Goal: Information Seeking & Learning: Learn about a topic

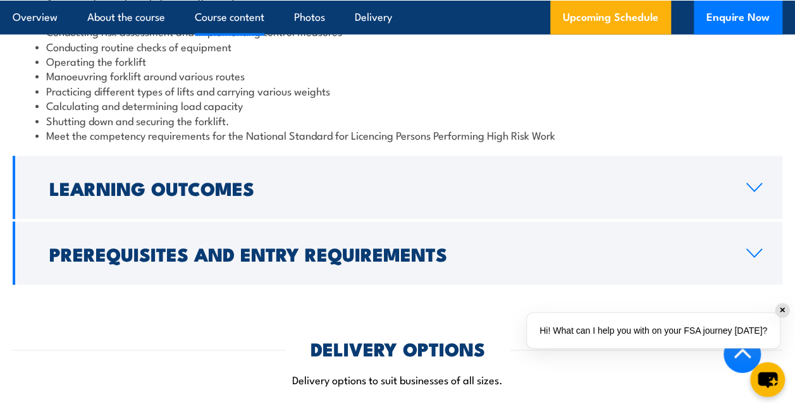
scroll to position [1310, 0]
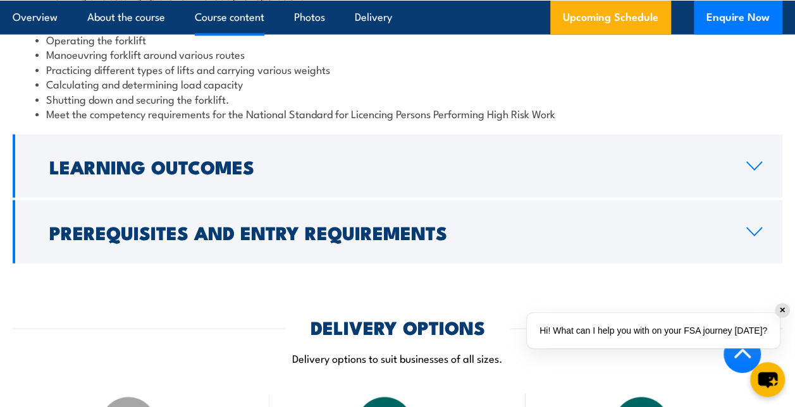
click at [195, 106] on li "Meet the competency requirements for the National Standard for Licencing Person…" at bounding box center [397, 113] width 724 height 15
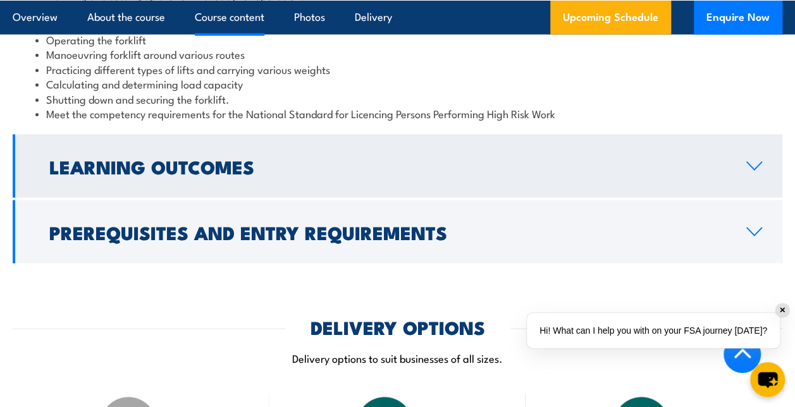
click at [221, 158] on h2 "Learning Outcomes" at bounding box center [387, 166] width 677 height 16
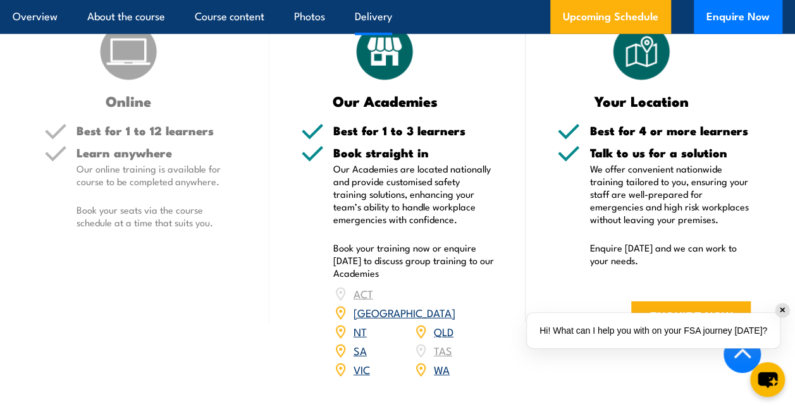
scroll to position [1596, 0]
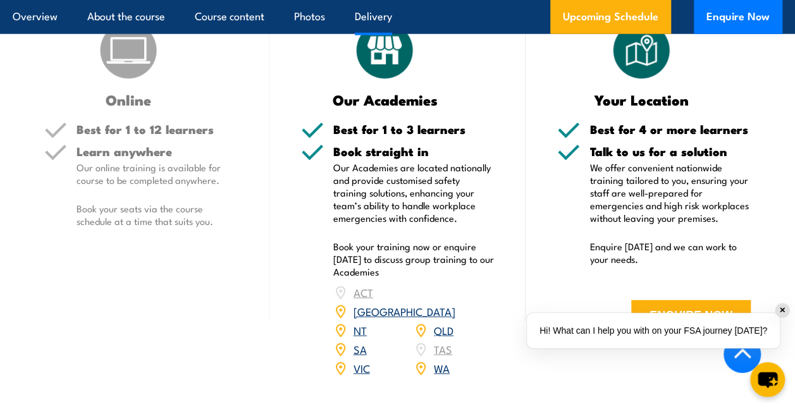
click at [444, 360] on link "WA" at bounding box center [442, 367] width 16 height 15
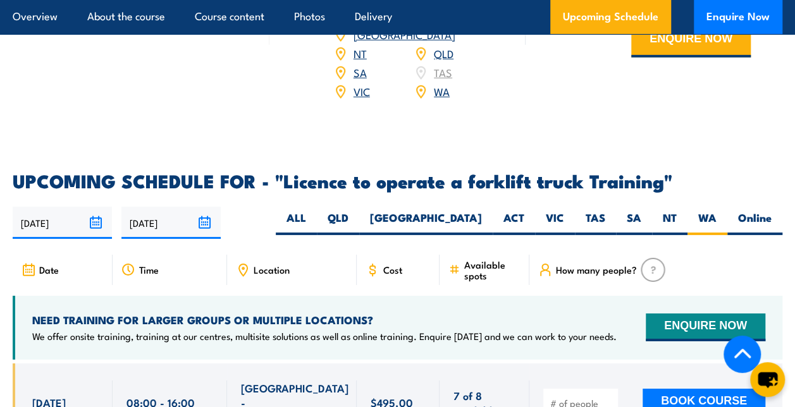
scroll to position [1962, 0]
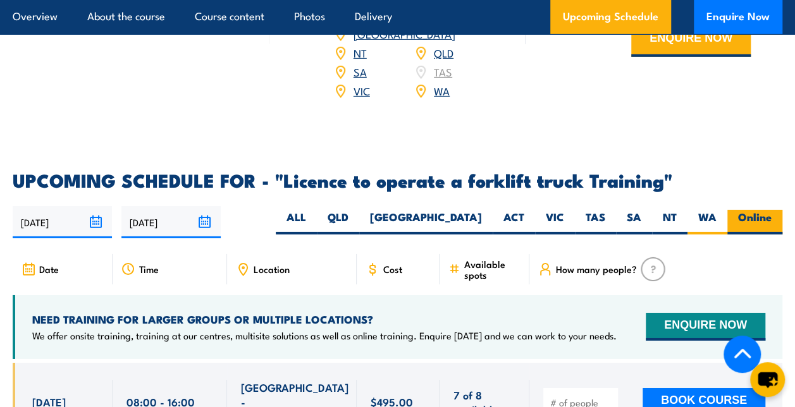
click at [771, 210] on label "Online" at bounding box center [754, 222] width 55 height 25
click at [772, 210] on input "Online" at bounding box center [776, 214] width 8 height 8
radio input "true"
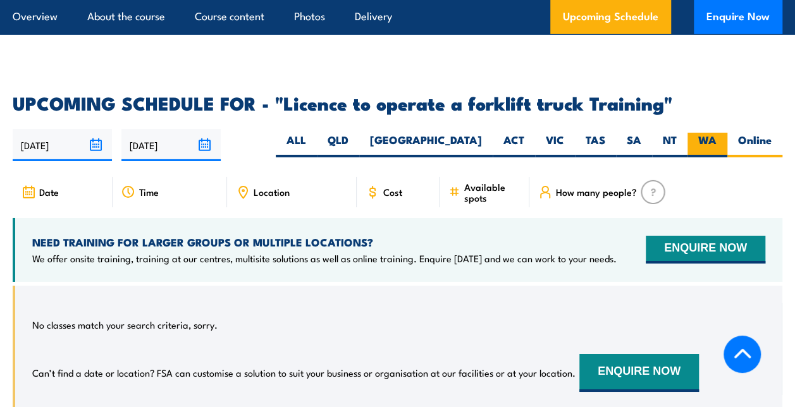
click at [716, 133] on label "WA" at bounding box center [707, 145] width 40 height 25
click at [717, 133] on input "WA" at bounding box center [721, 137] width 8 height 8
radio input "true"
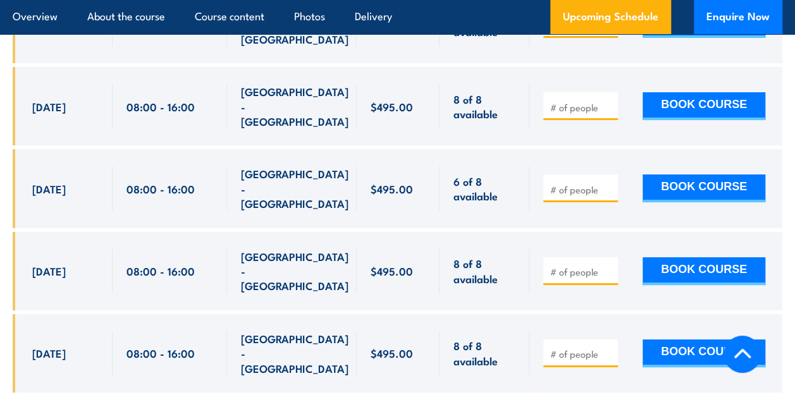
scroll to position [2224, 0]
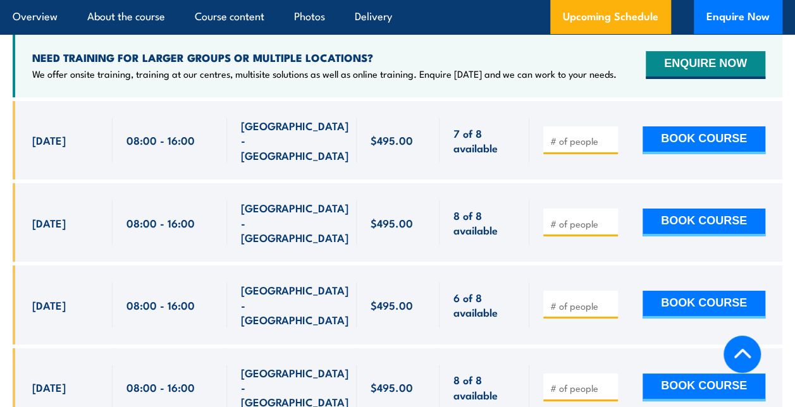
click at [784, 274] on section "UPCOMING SCHEDULE FOR - "Licence to operate a forklift truck Training" 03/10/20…" at bounding box center [397, 219] width 795 height 619
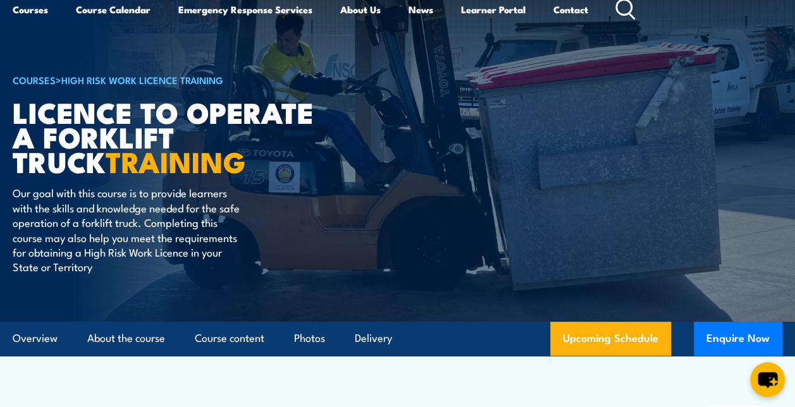
scroll to position [0, 0]
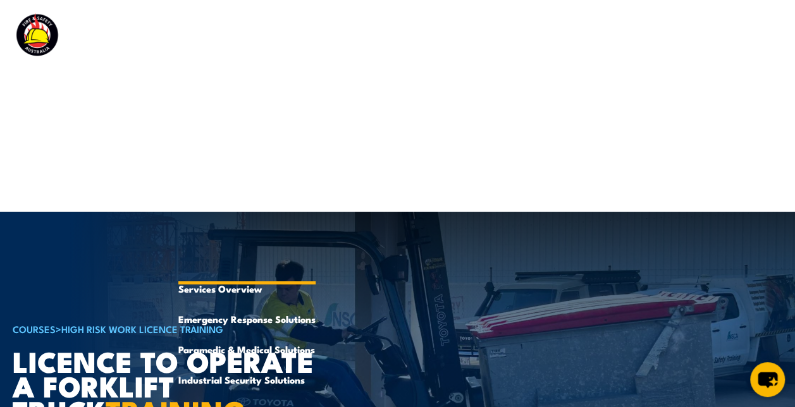
click at [230, 74] on link "Emergency Response Services" at bounding box center [246, 167] width 137 height 213
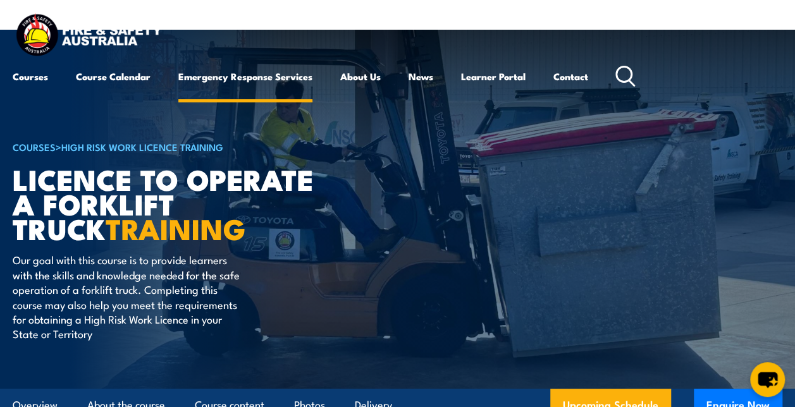
click at [230, 74] on link "Emergency Response Services" at bounding box center [245, 76] width 134 height 30
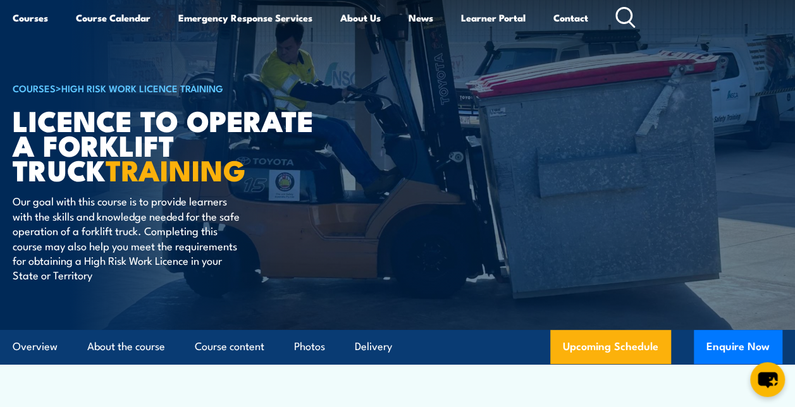
scroll to position [24, 0]
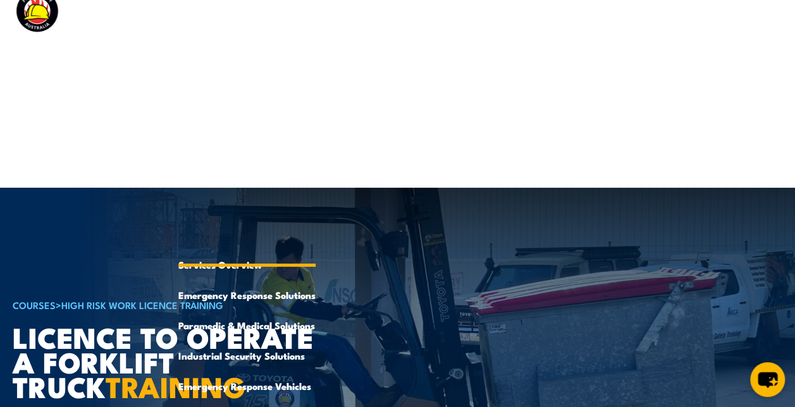
click at [285, 63] on link "Emergency Response Services" at bounding box center [246, 143] width 137 height 213
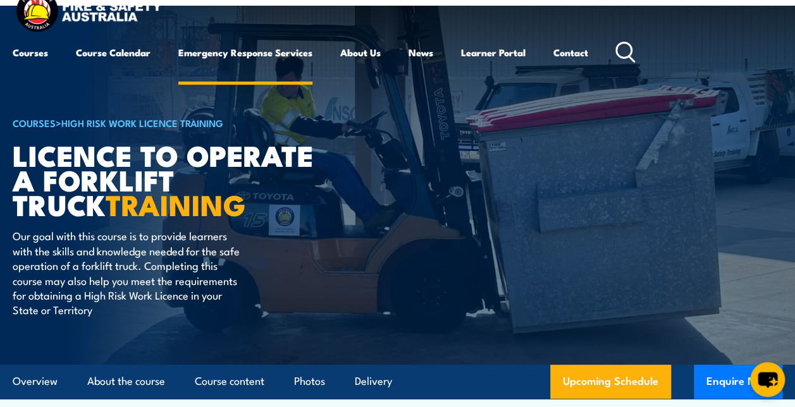
click at [285, 63] on link "Emergency Response Services" at bounding box center [245, 52] width 134 height 30
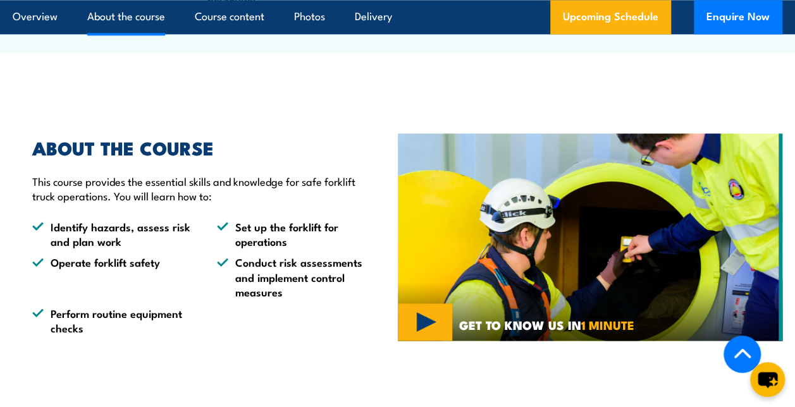
scroll to position [782, 0]
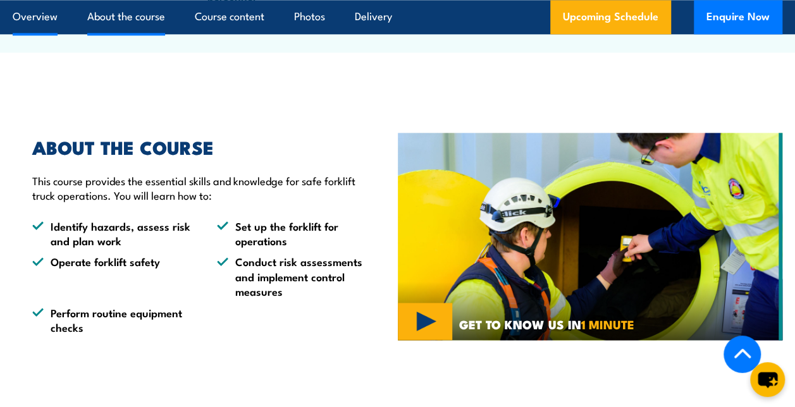
click at [26, 22] on link "Overview" at bounding box center [35, 17] width 45 height 34
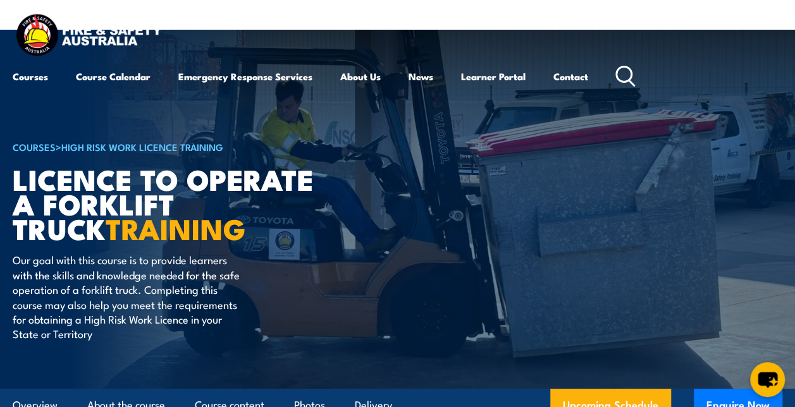
click at [27, 22] on img at bounding box center [89, 36] width 152 height 50
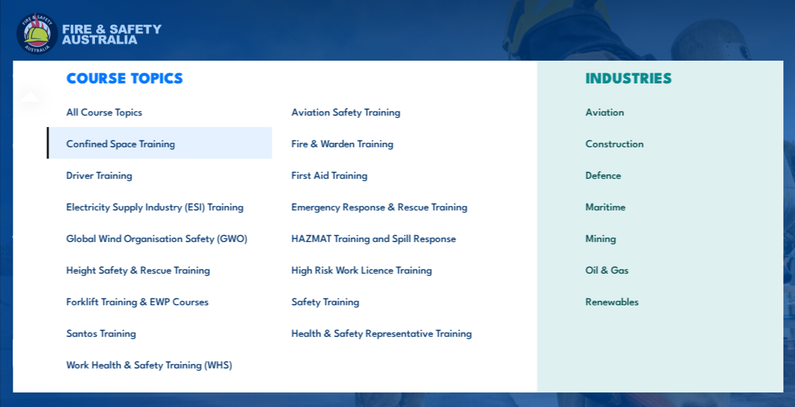
scroll to position [59, 0]
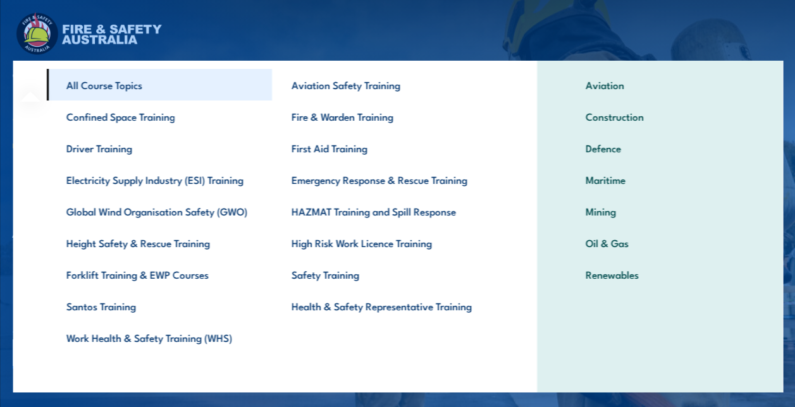
click at [113, 81] on link "All Course Topics" at bounding box center [158, 85] width 225 height 32
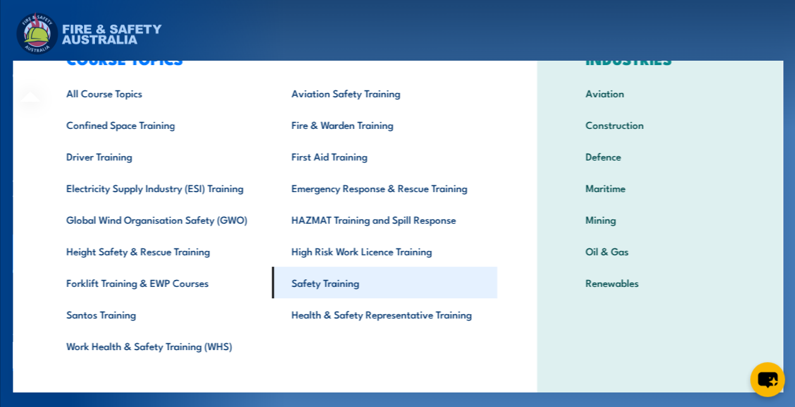
scroll to position [68, 0]
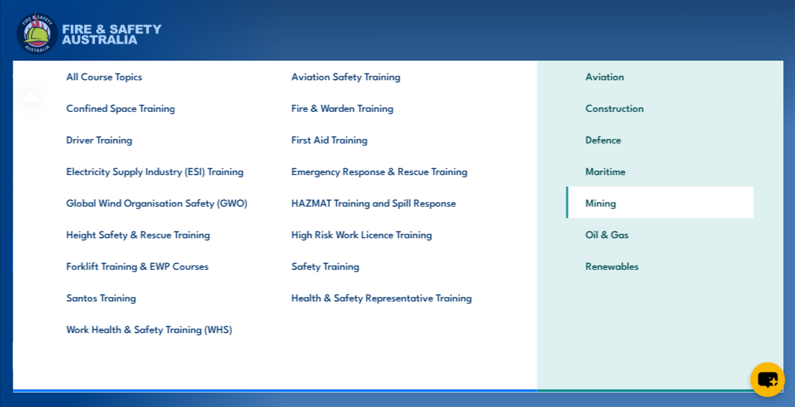
click at [608, 206] on link "Mining" at bounding box center [659, 203] width 188 height 32
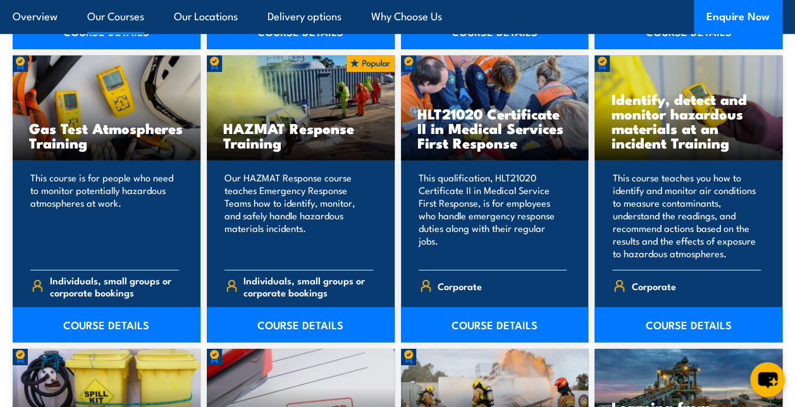
scroll to position [1884, 0]
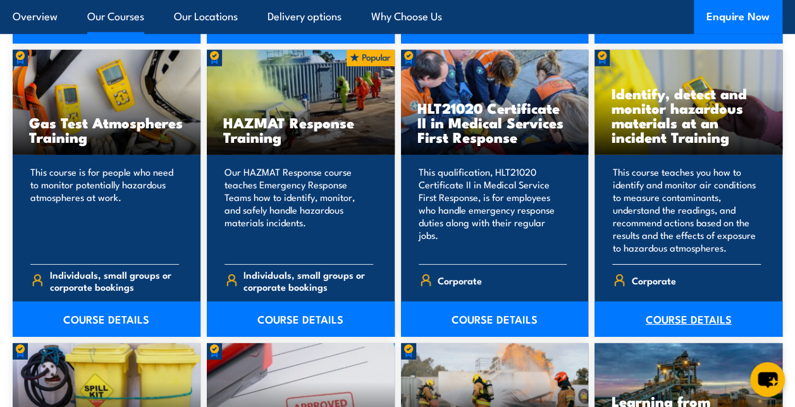
click at [697, 307] on link "COURSE DETAILS" at bounding box center [688, 319] width 188 height 35
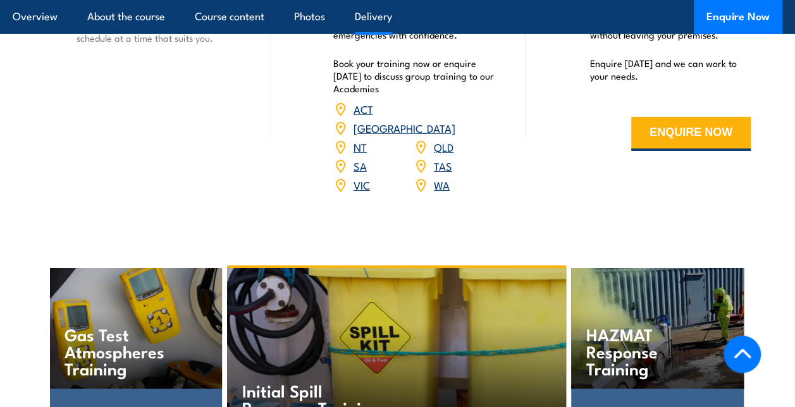
scroll to position [2023, 0]
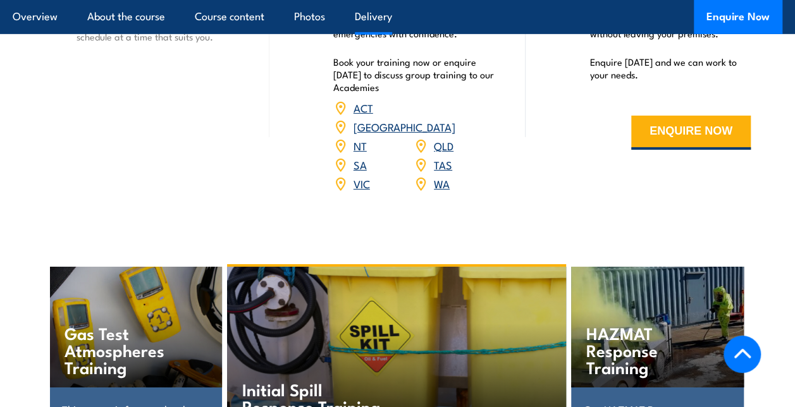
click at [439, 182] on link "WA" at bounding box center [442, 183] width 16 height 15
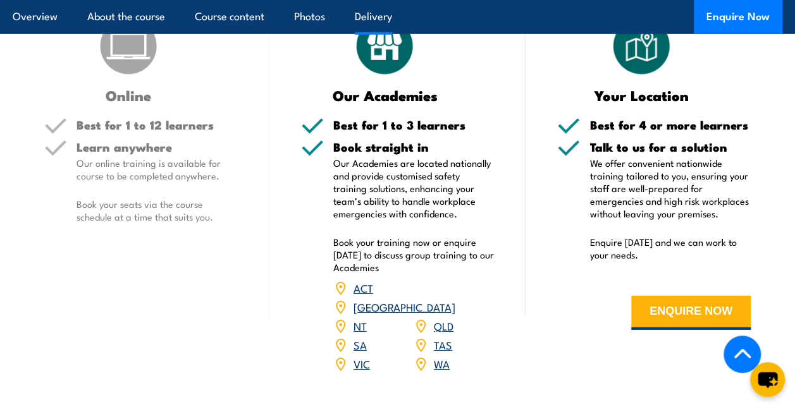
scroll to position [2067, 0]
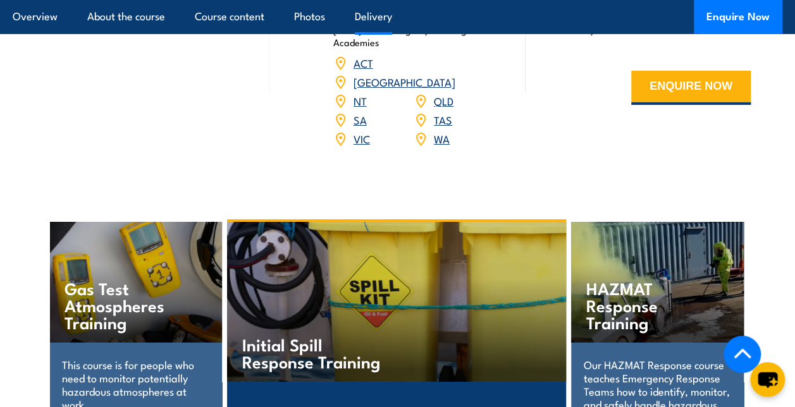
click at [433, 137] on div "WA" at bounding box center [454, 139] width 80 height 19
click at [440, 138] on link "WA" at bounding box center [442, 138] width 16 height 15
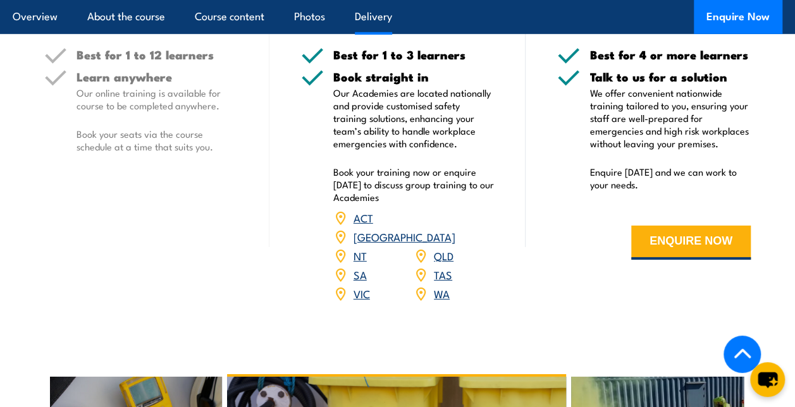
scroll to position [1912, 0]
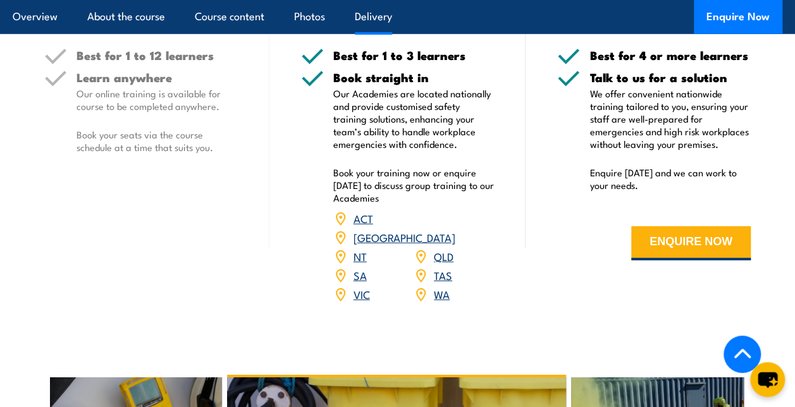
click at [444, 293] on link "WA" at bounding box center [442, 293] width 16 height 15
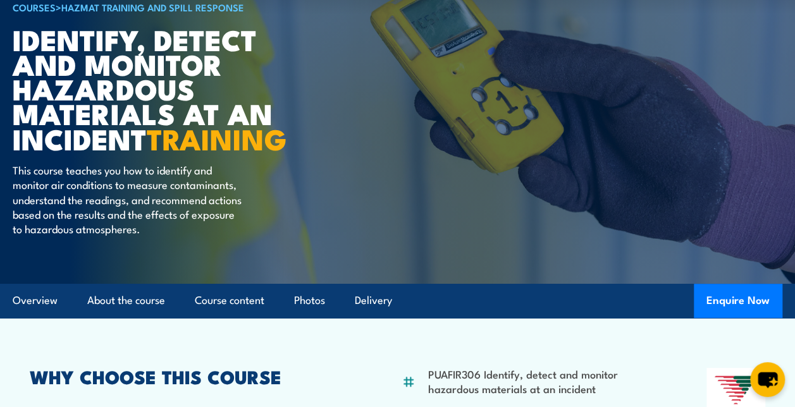
scroll to position [0, 0]
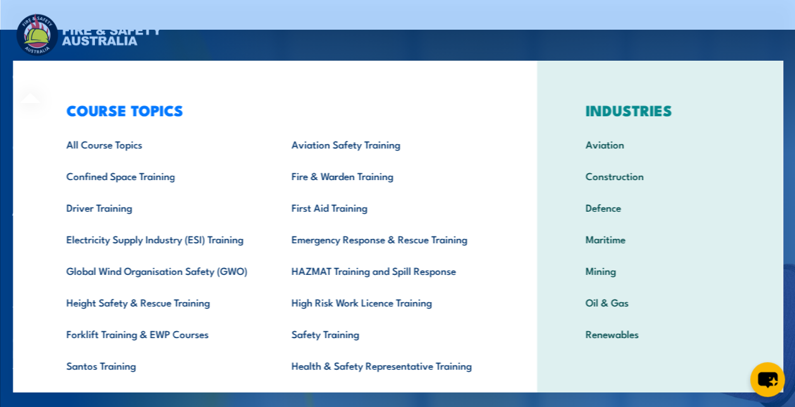
click at [27, 80] on div "COURSE TOPICS All Course Topics Aviation Safety Training Confined Space Trainin…" at bounding box center [275, 261] width 524 height 400
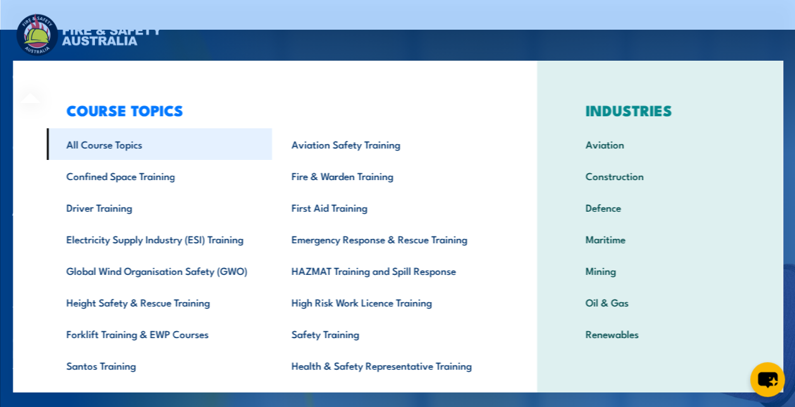
click at [123, 142] on link "All Course Topics" at bounding box center [158, 144] width 225 height 32
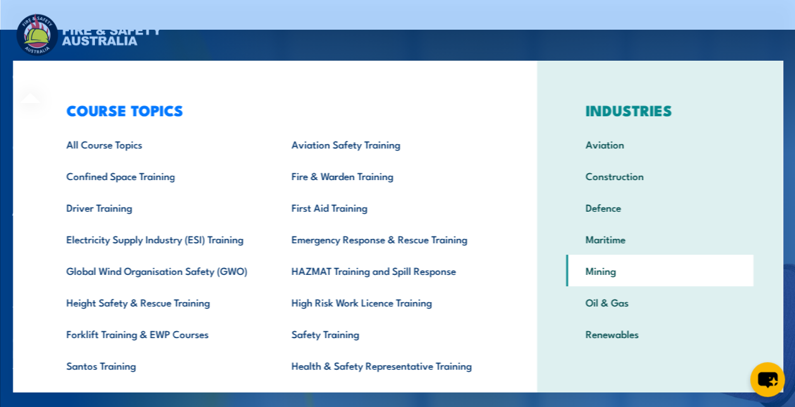
click at [616, 274] on link "Mining" at bounding box center [659, 271] width 188 height 32
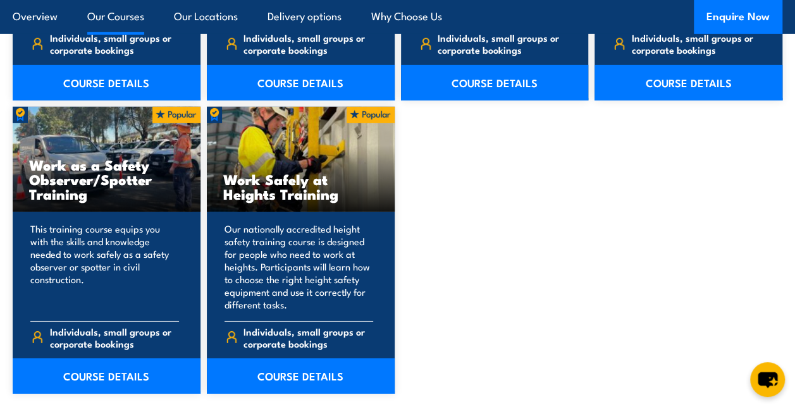
scroll to position [4359, 0]
